Goal: Task Accomplishment & Management: Manage account settings

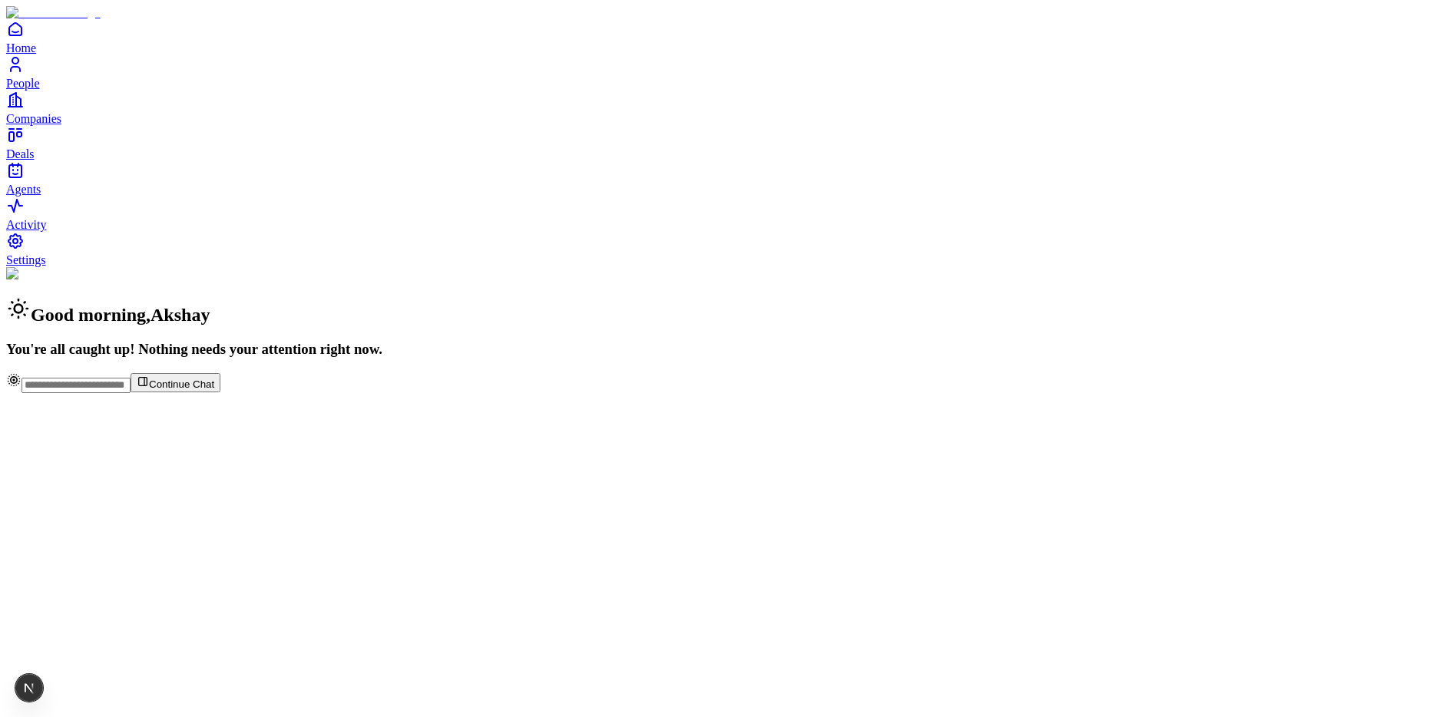
click at [40, 90] on span "People" at bounding box center [23, 83] width 34 height 13
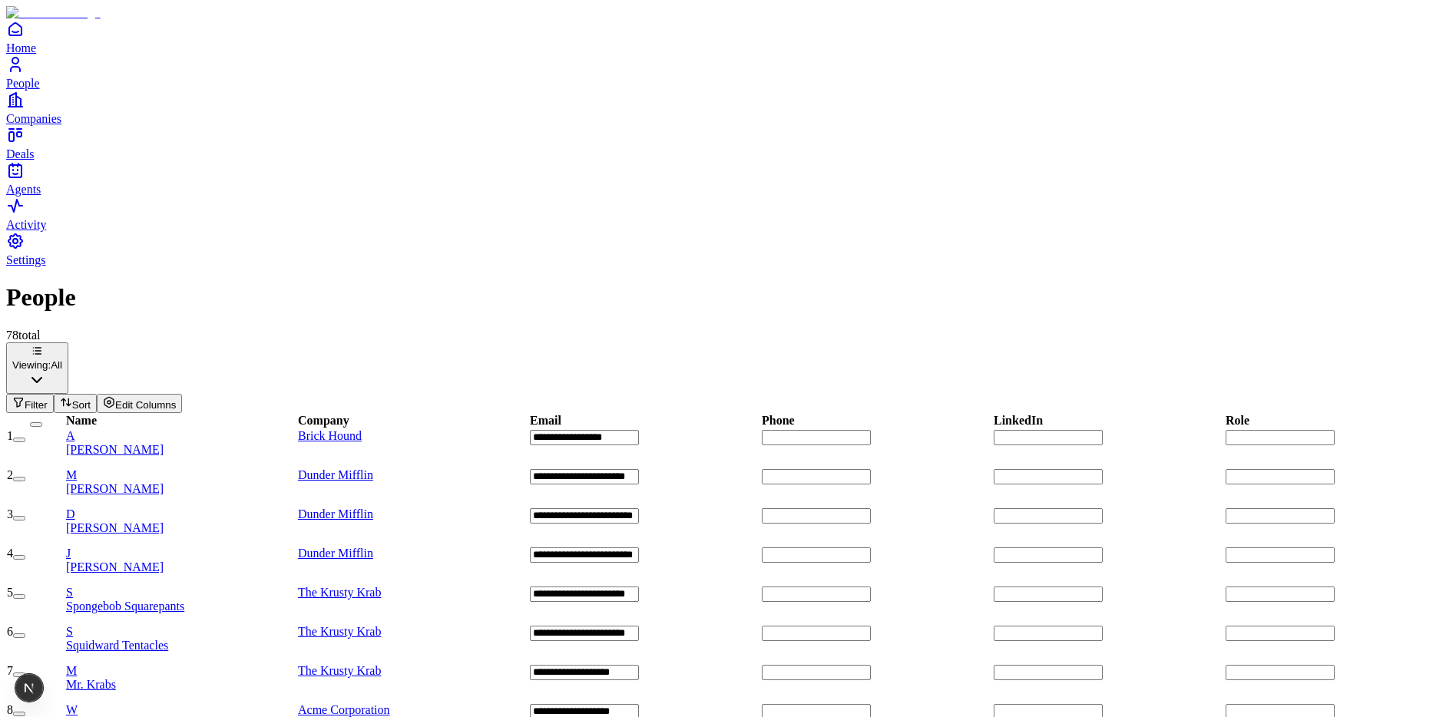
click at [276, 429] on div "A Akshay Guthal" at bounding box center [181, 443] width 230 height 28
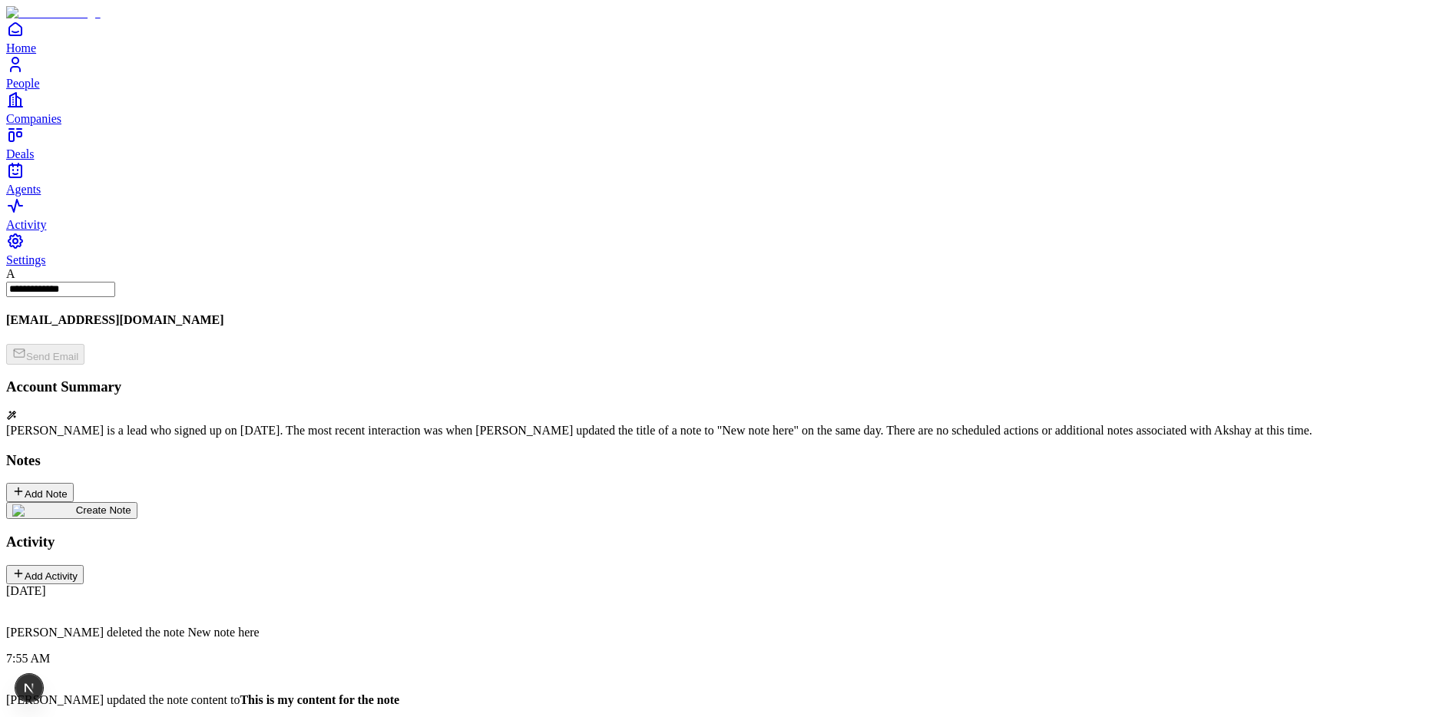
scroll to position [71, 0]
click at [76, 505] on img at bounding box center [44, 511] width 64 height 12
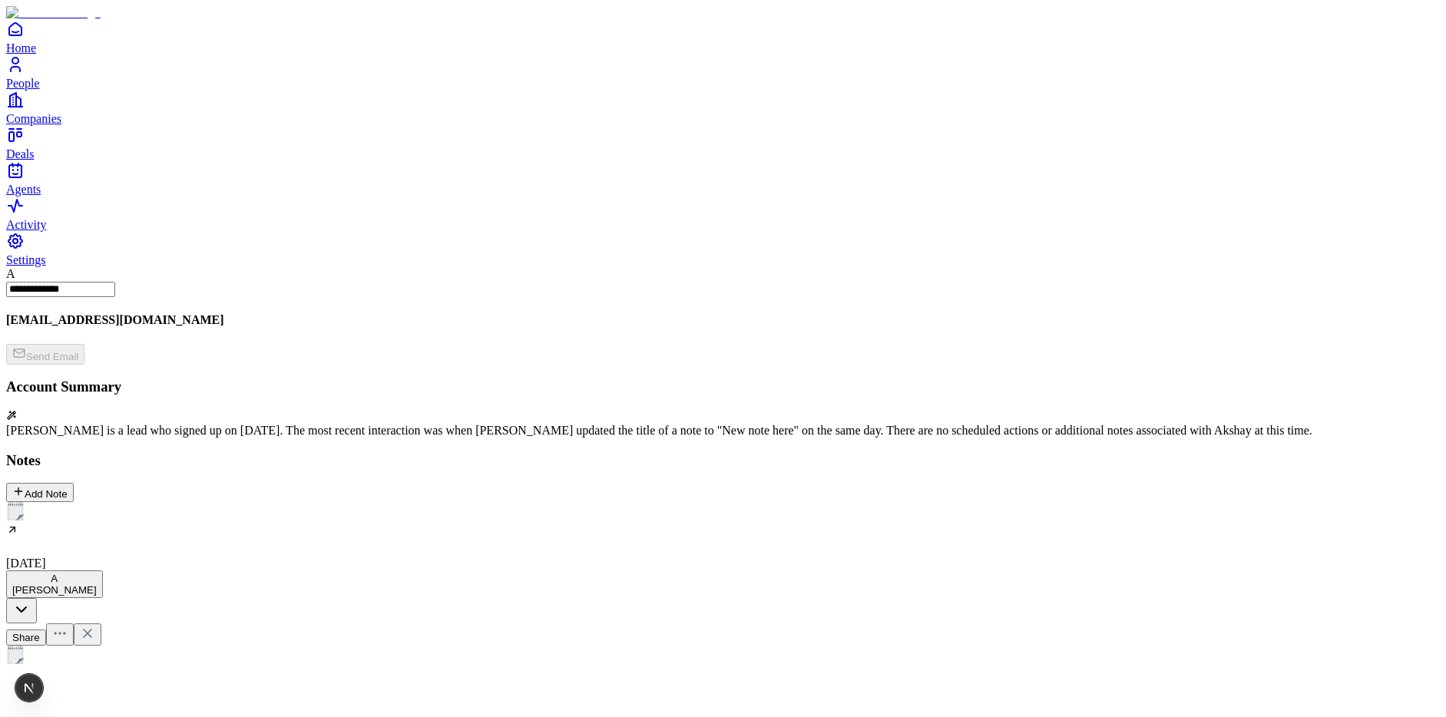
click at [527, 682] on h2 at bounding box center [723, 692] width 1434 height 20
click at [95, 655] on icon at bounding box center [87, 662] width 15 height 15
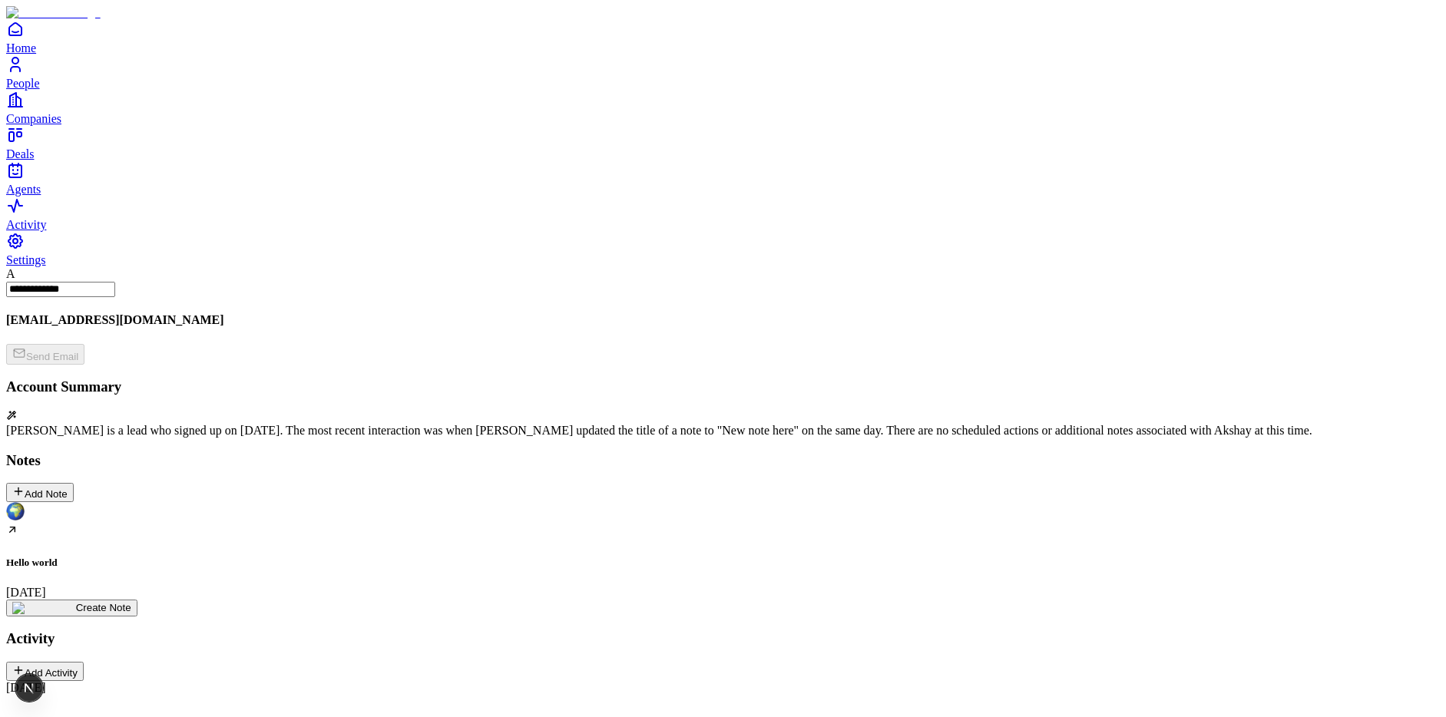
click at [46, 266] on span "Settings" at bounding box center [26, 259] width 40 height 13
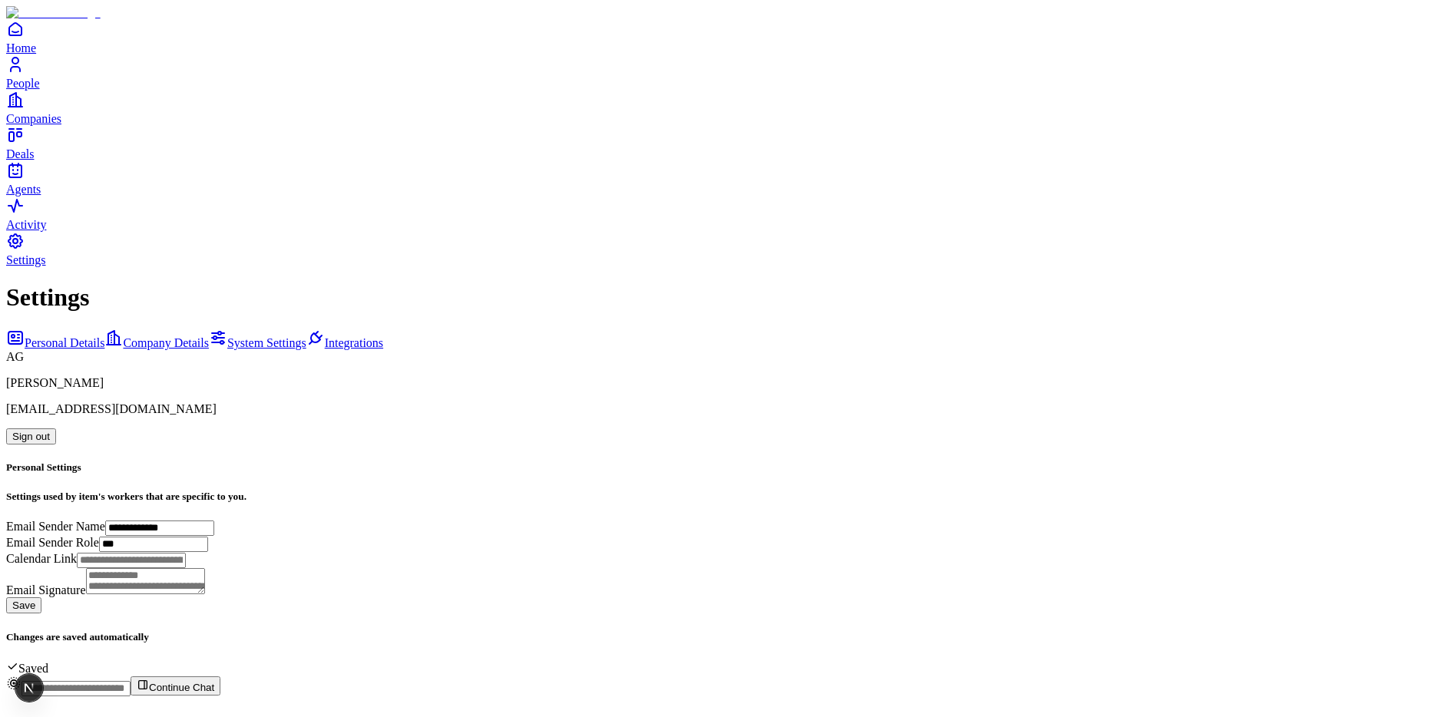
click at [56, 429] on button "Sign out" at bounding box center [31, 437] width 50 height 16
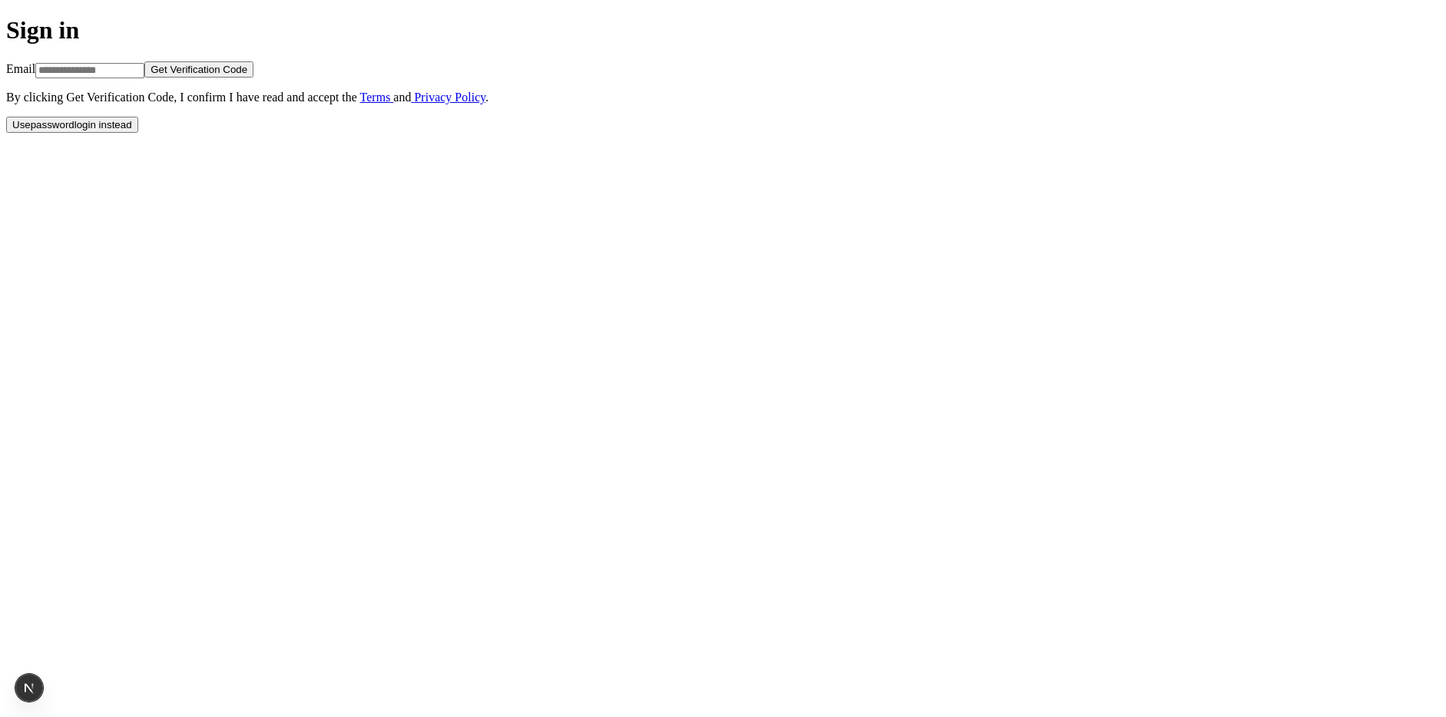
click at [138, 133] on button "Use password login instead" at bounding box center [72, 125] width 132 height 16
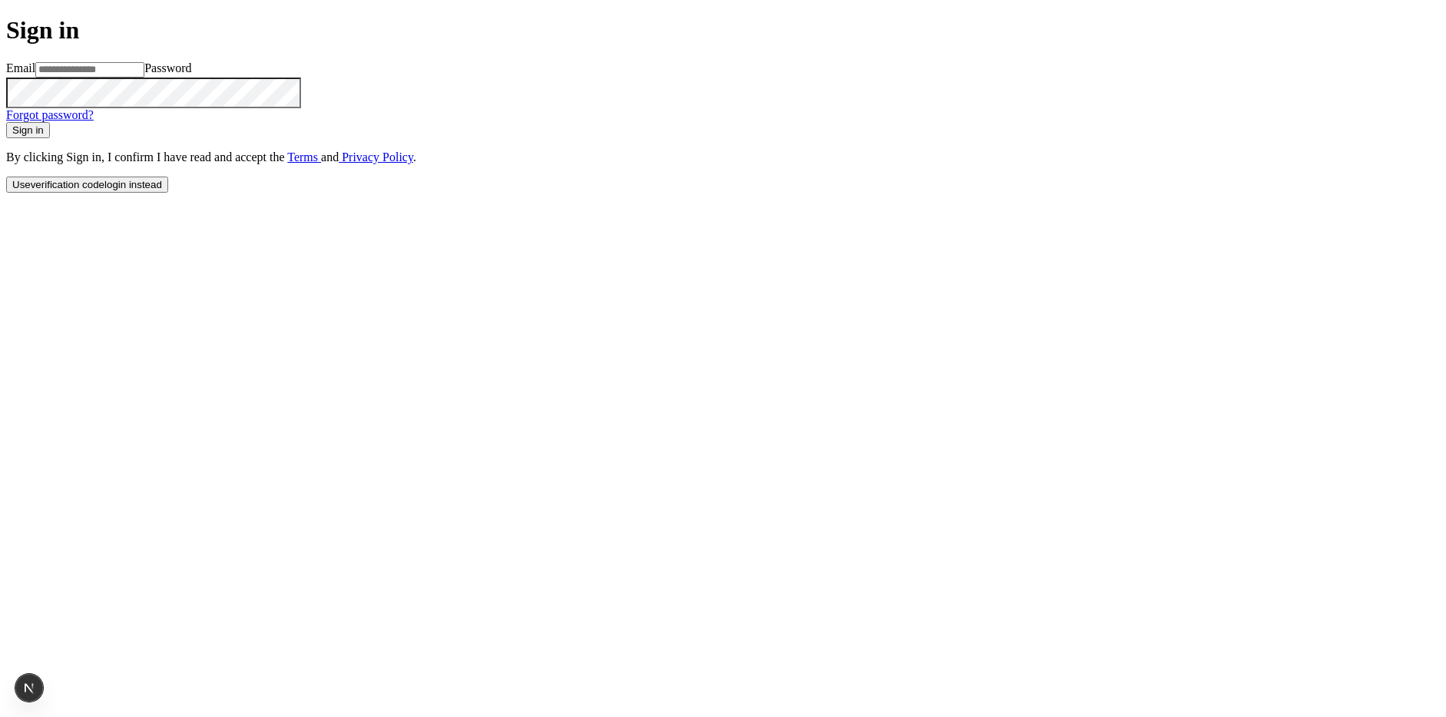
click at [144, 78] on input at bounding box center [89, 69] width 109 height 15
type input "**********"
click at [6, 122] on button "Sign in" at bounding box center [28, 130] width 44 height 16
